Goal: Obtain resource: Download file/media

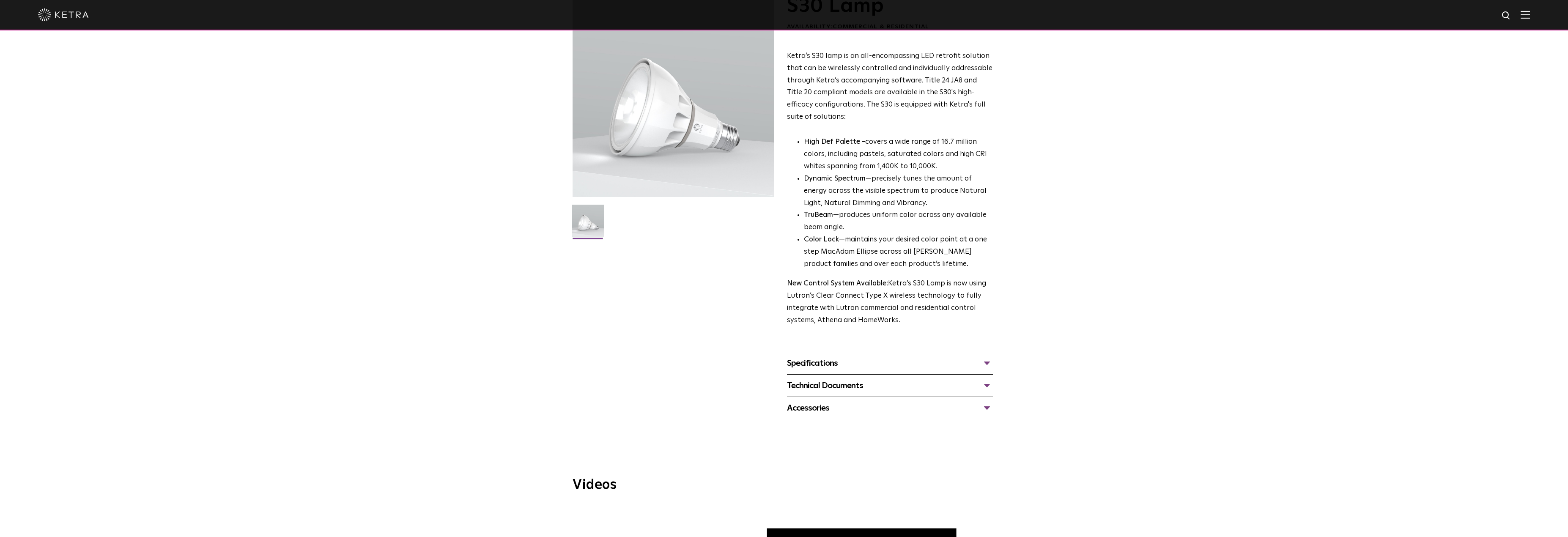
scroll to position [85, 0]
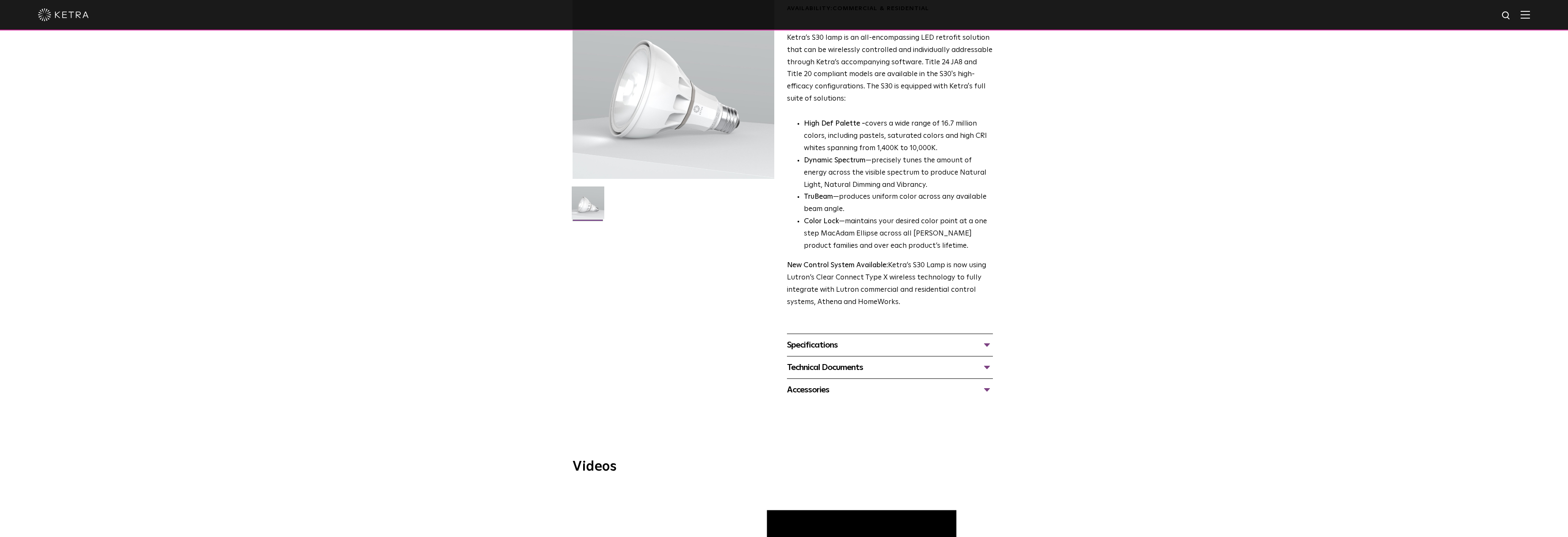
click at [824, 343] on div "Specifications" at bounding box center [890, 345] width 206 height 13
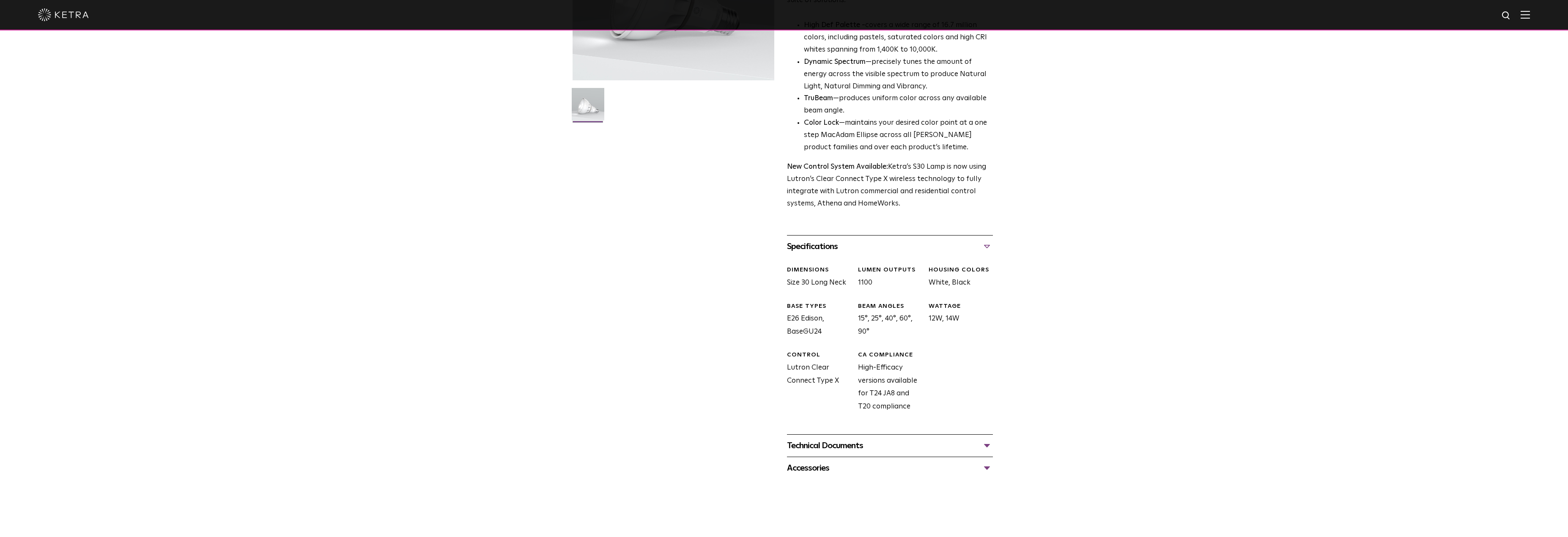
scroll to position [254, 0]
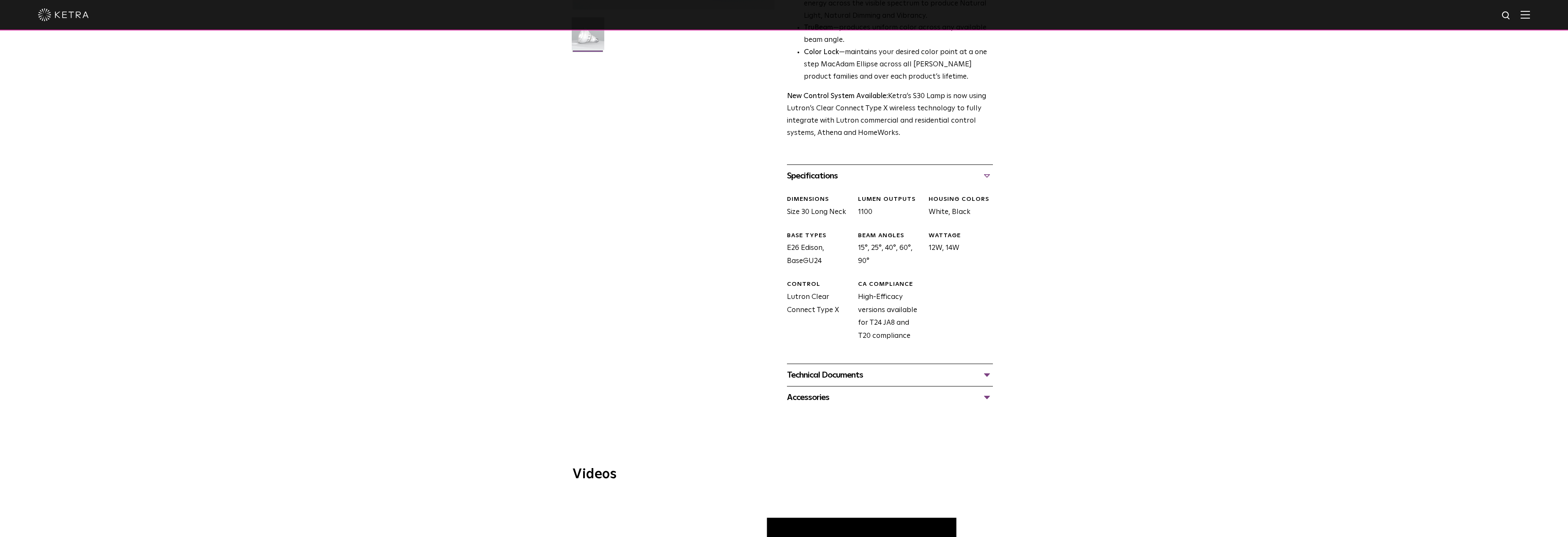
click at [819, 370] on div "Technical Documents" at bounding box center [890, 375] width 206 height 13
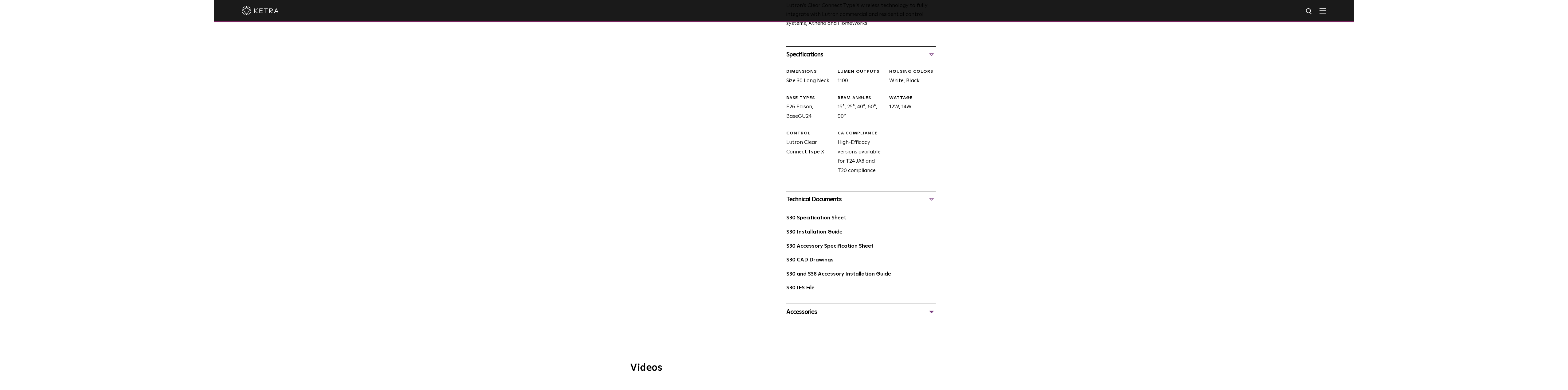
scroll to position [276, 0]
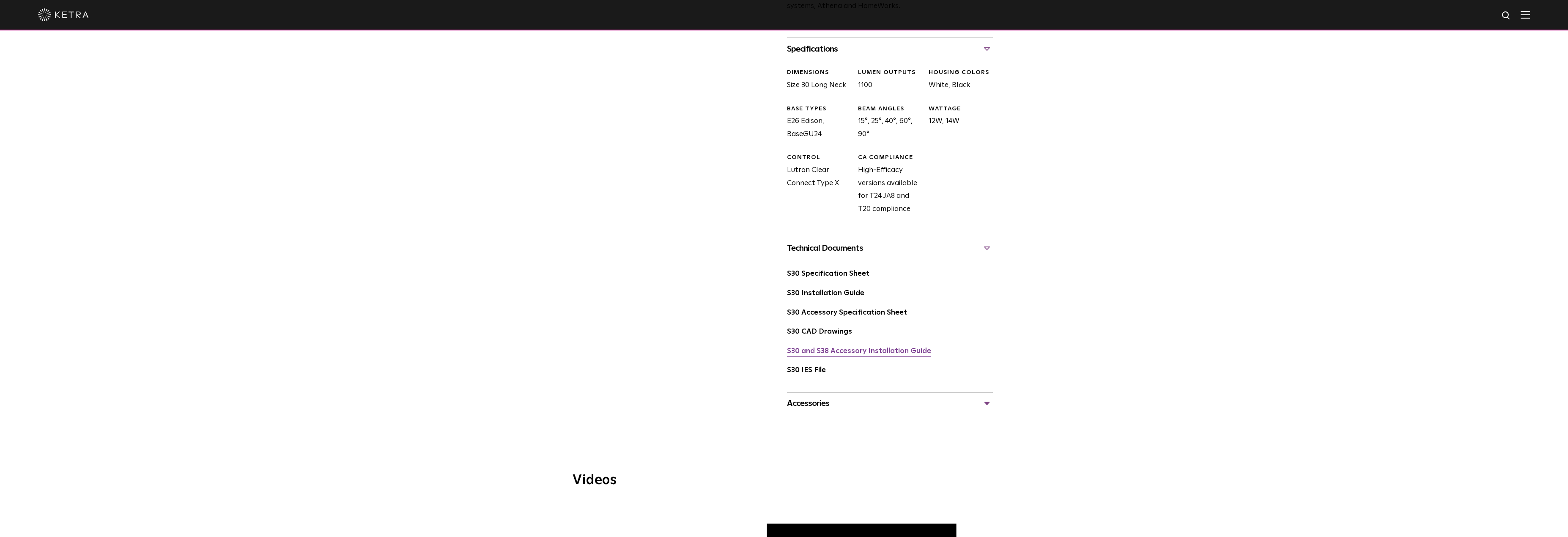
click at [847, 354] on link "S30 and S38 Accessory Installation Guide" at bounding box center [859, 351] width 144 height 8
click at [822, 276] on link "S30 Specification Sheet" at bounding box center [828, 273] width 82 height 8
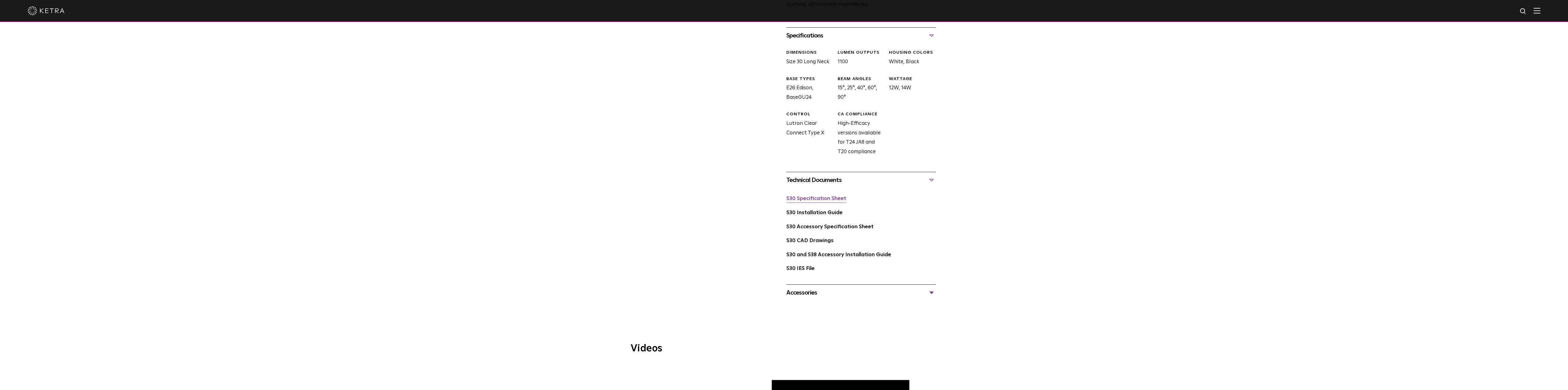
click at [807, 198] on link "S30 Specification Sheet" at bounding box center [816, 198] width 60 height 5
click at [820, 228] on link "S30 Accessory Specification Sheet" at bounding box center [830, 227] width 87 height 5
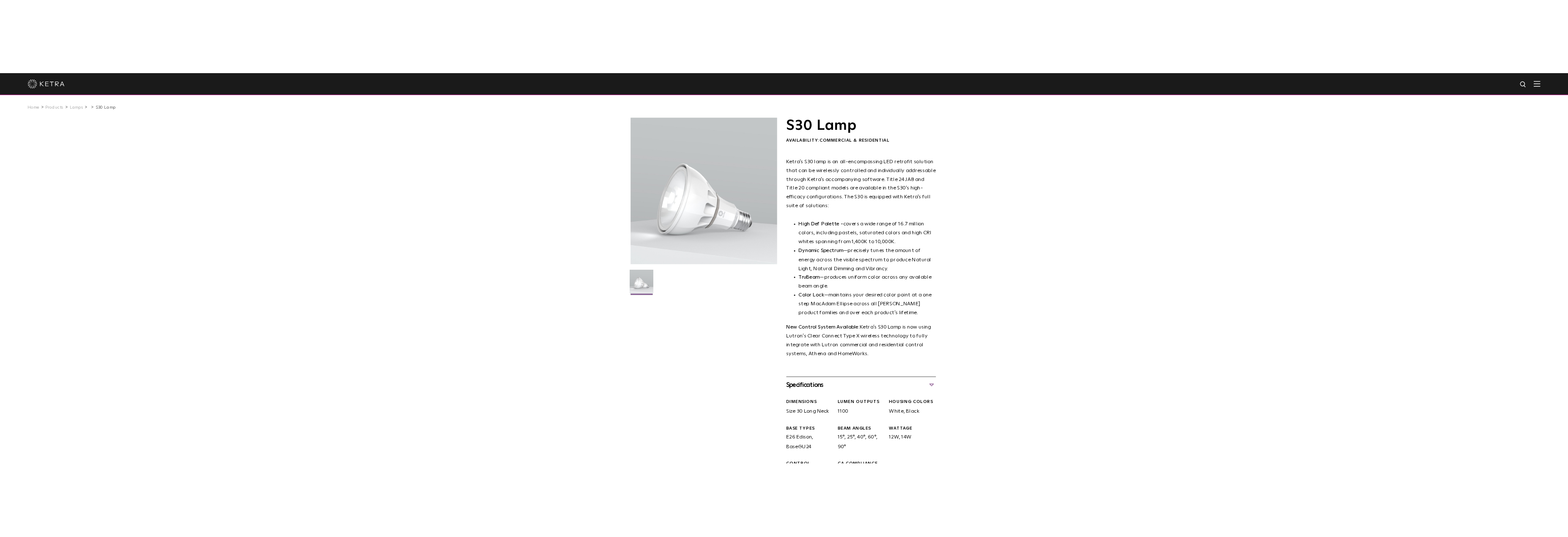
scroll to position [0, 0]
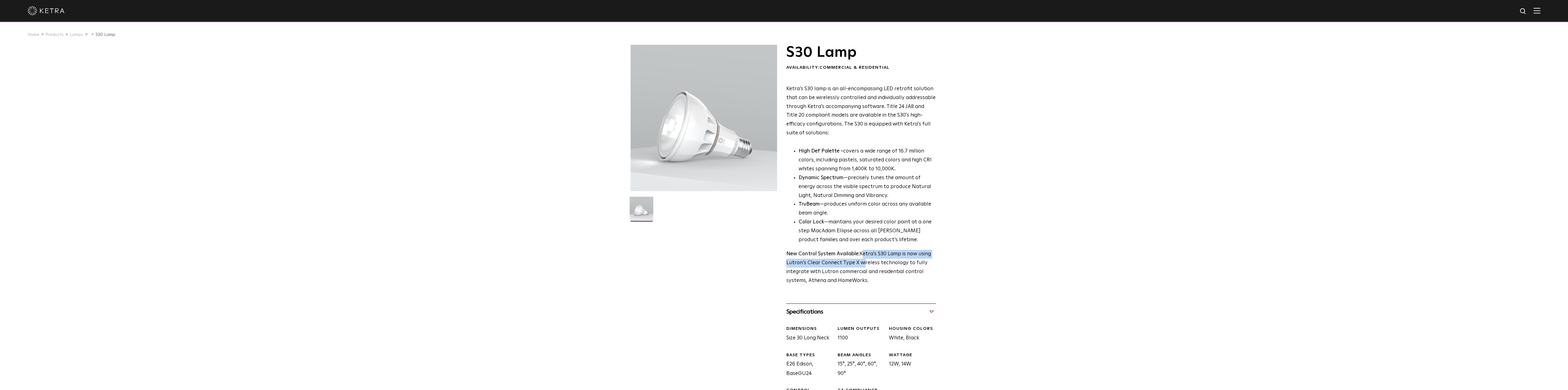
drag, startPoint x: 861, startPoint y: 254, endPoint x: 862, endPoint y: 268, distance: 14.0
click at [862, 268] on p "New Control System Available: Ketra’s S30 Lamp is now using Lutron’s Clear Conn…" at bounding box center [861, 268] width 150 height 36
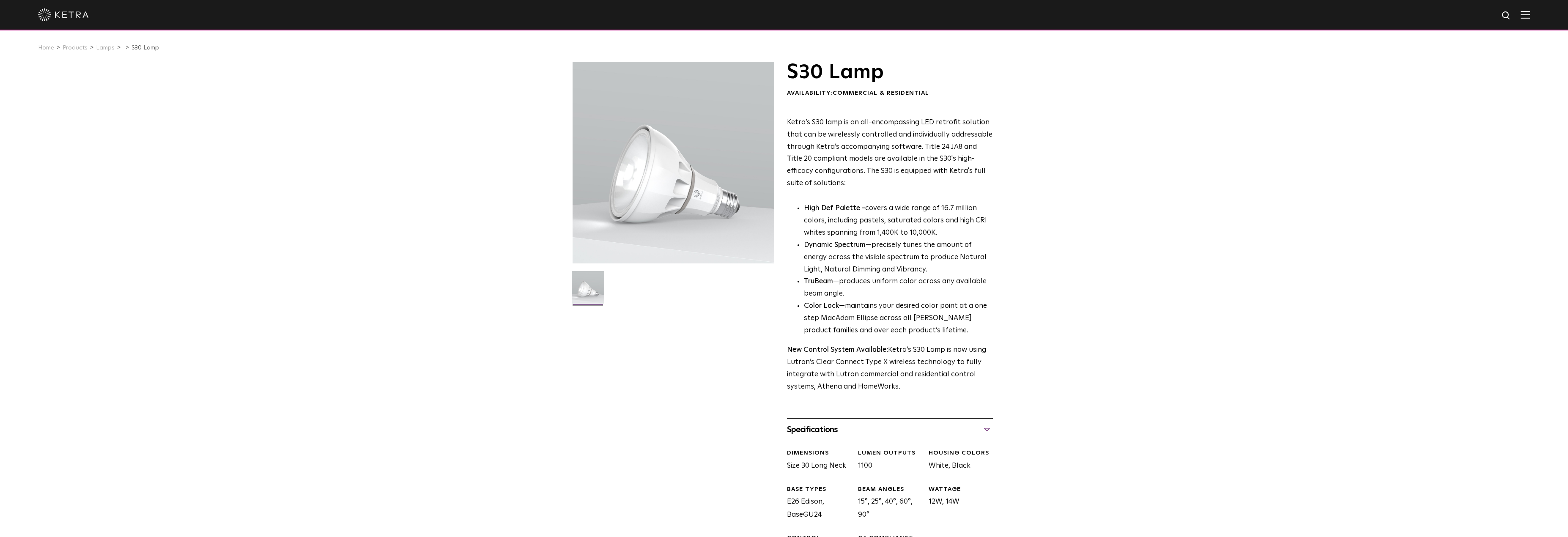
click at [1476, 97] on div "S30 Lamp Availability: Commercial & Residential Ketra’s S30 lamp is an all-enco…" at bounding box center [784, 428] width 1568 height 733
